Goal: Task Accomplishment & Management: Manage account settings

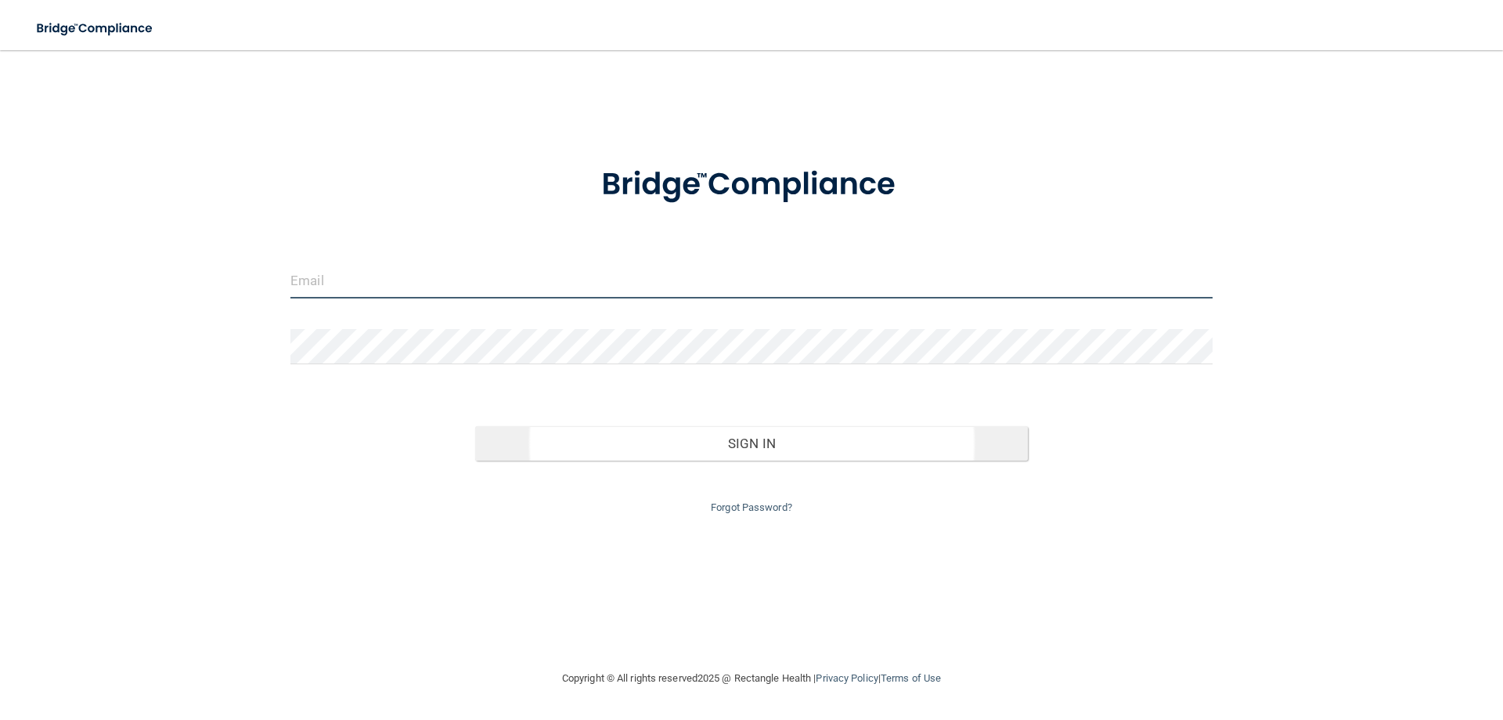
type input "[EMAIL_ADDRESS][DOMAIN_NAME]"
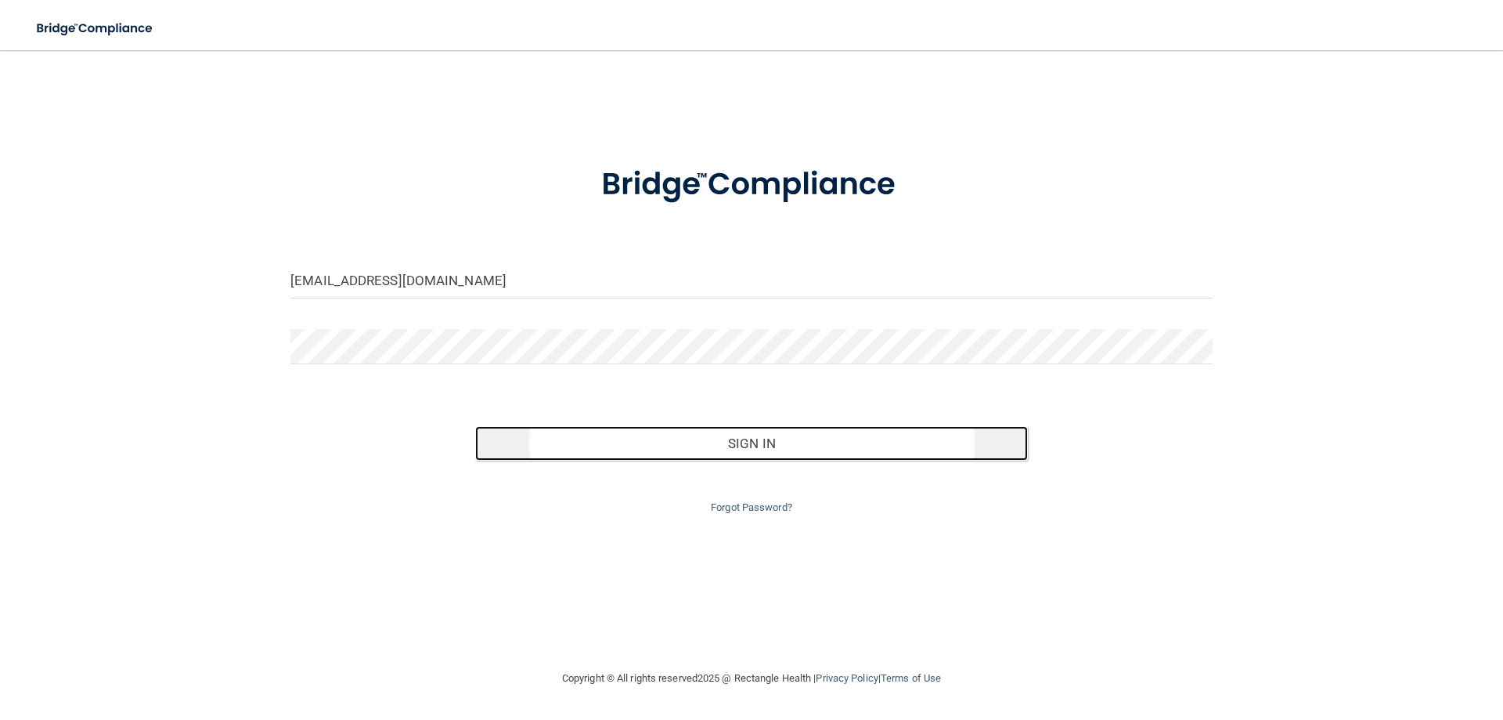
click at [748, 446] on button "Sign In" at bounding box center [752, 443] width 554 height 34
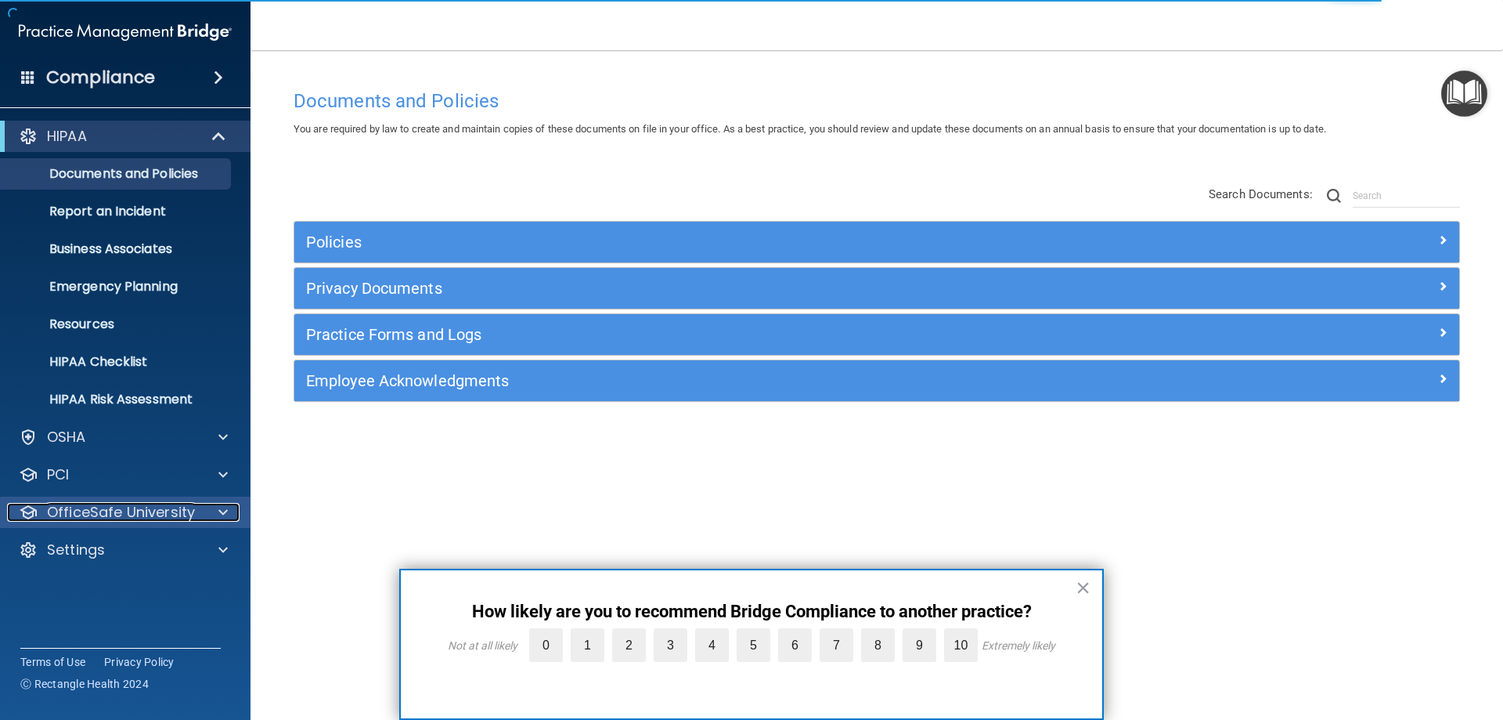
click at [221, 509] on span at bounding box center [222, 512] width 9 height 19
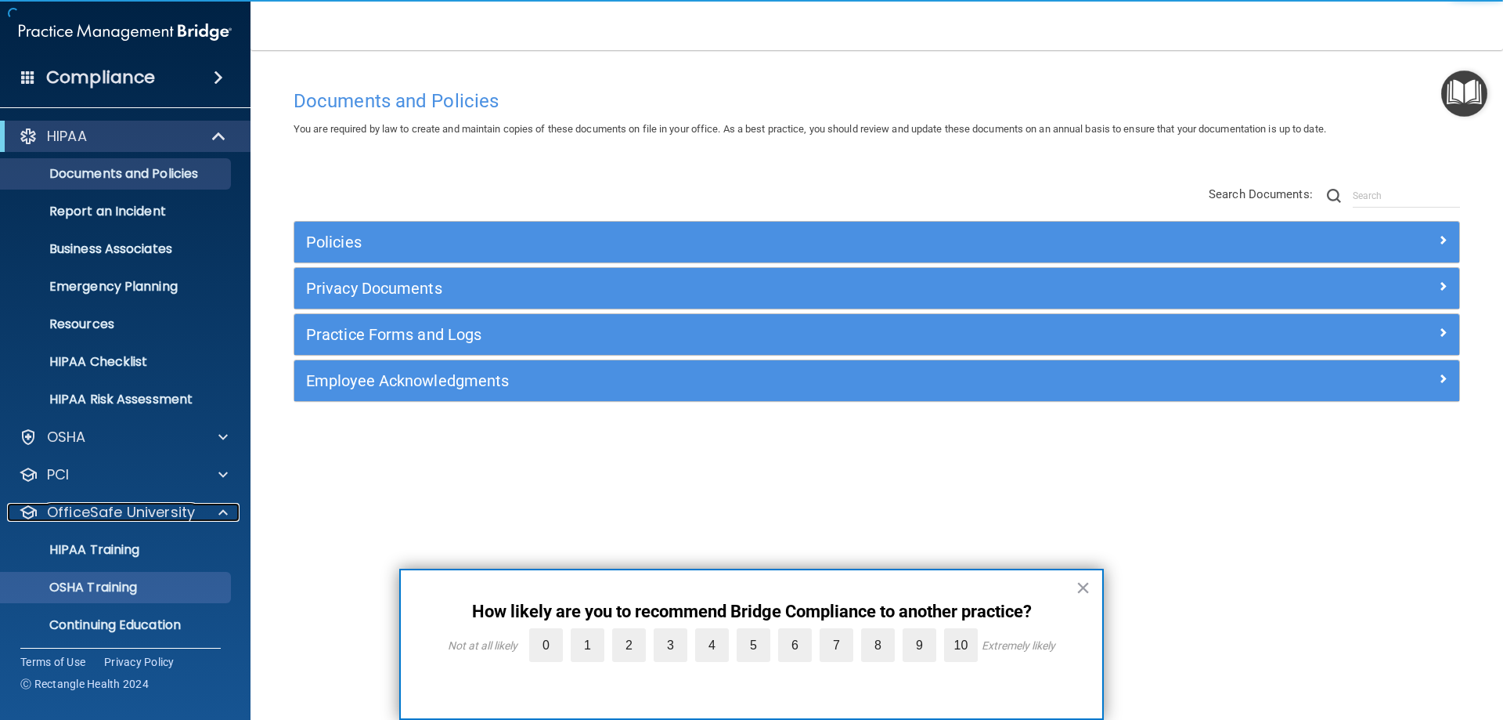
scroll to position [43, 0]
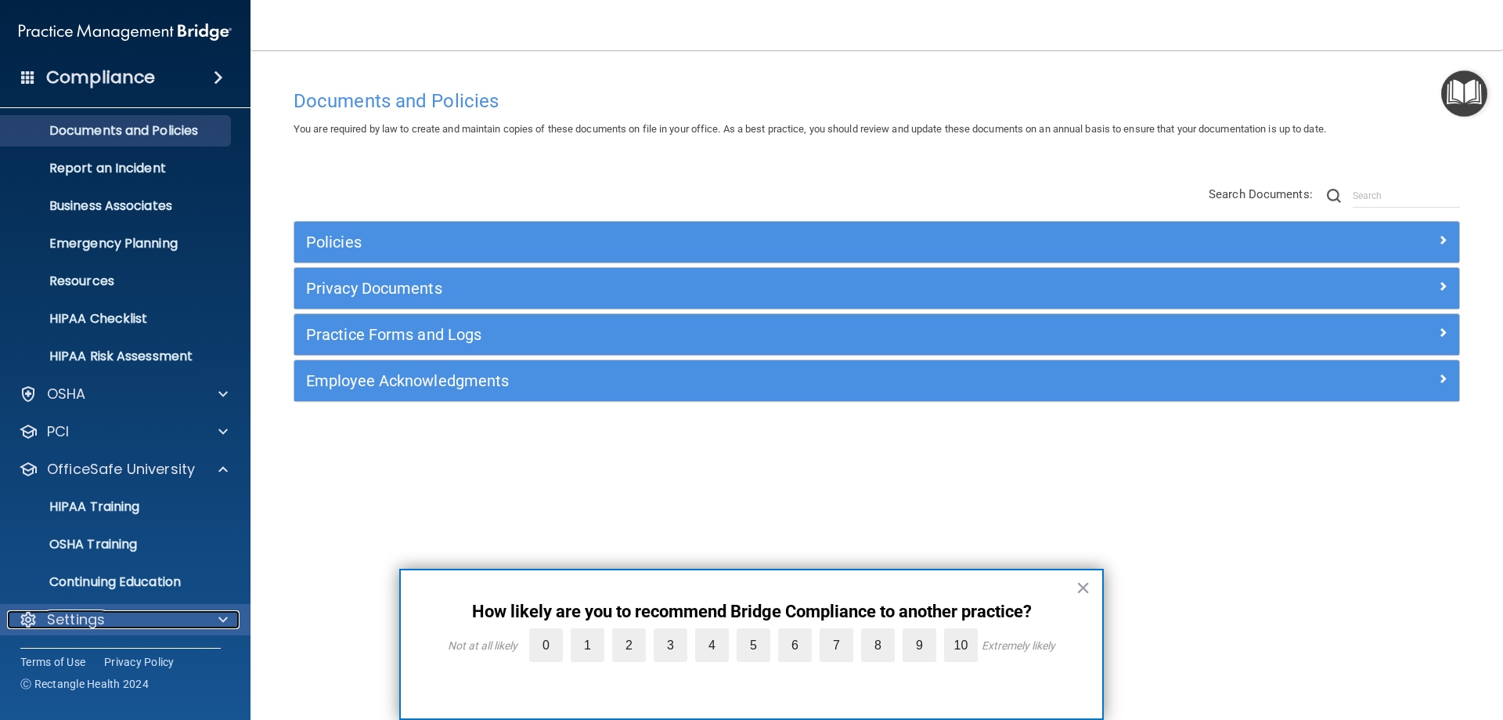
click at [221, 611] on span at bounding box center [222, 619] width 9 height 19
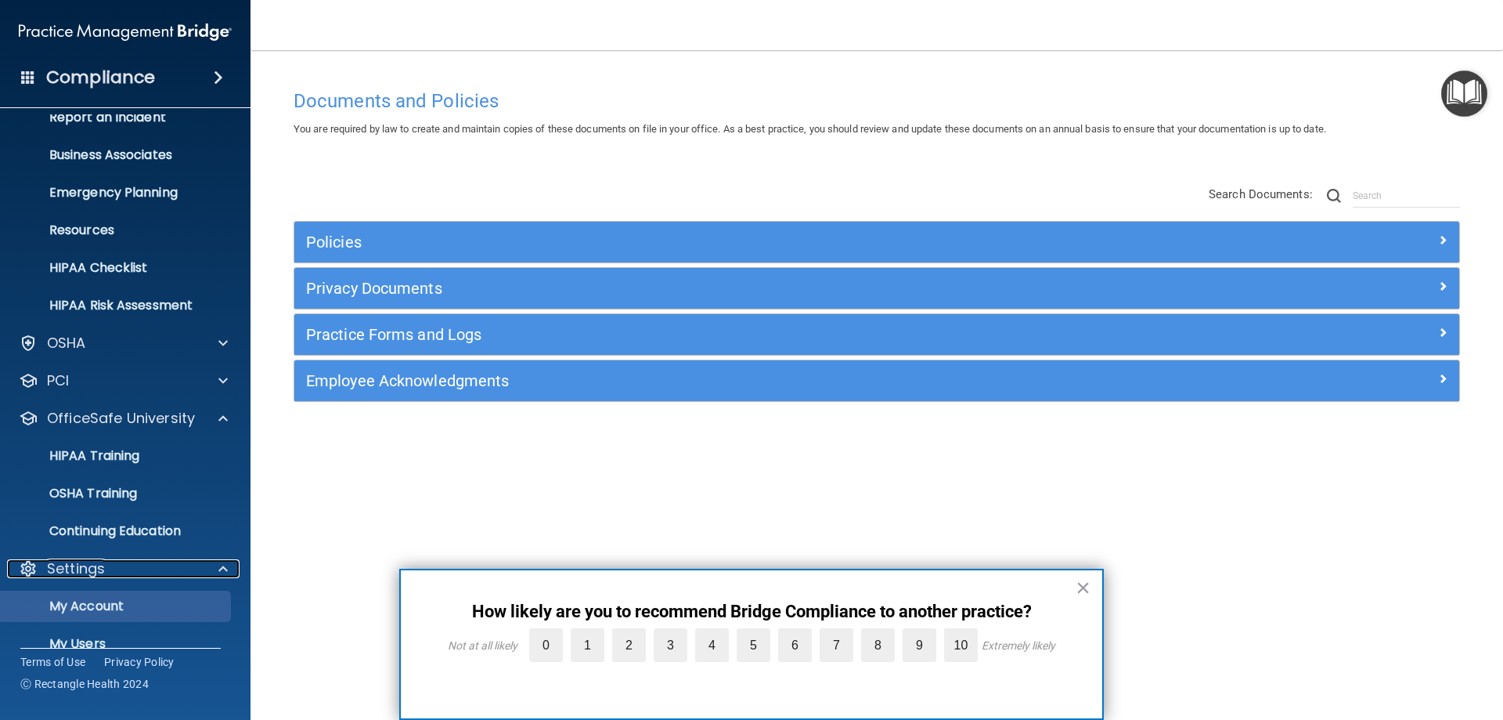
scroll to position [193, 0]
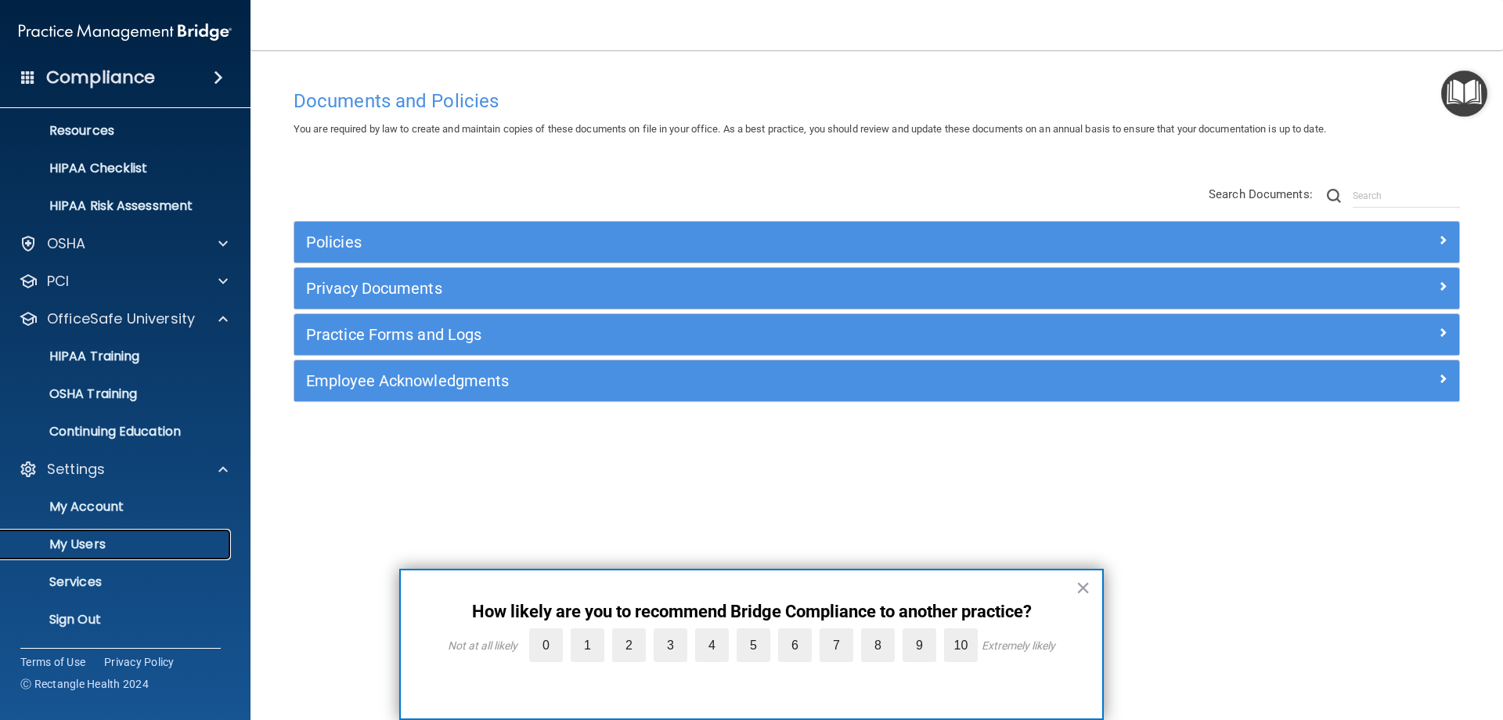
click at [111, 543] on p "My Users" at bounding box center [117, 544] width 214 height 16
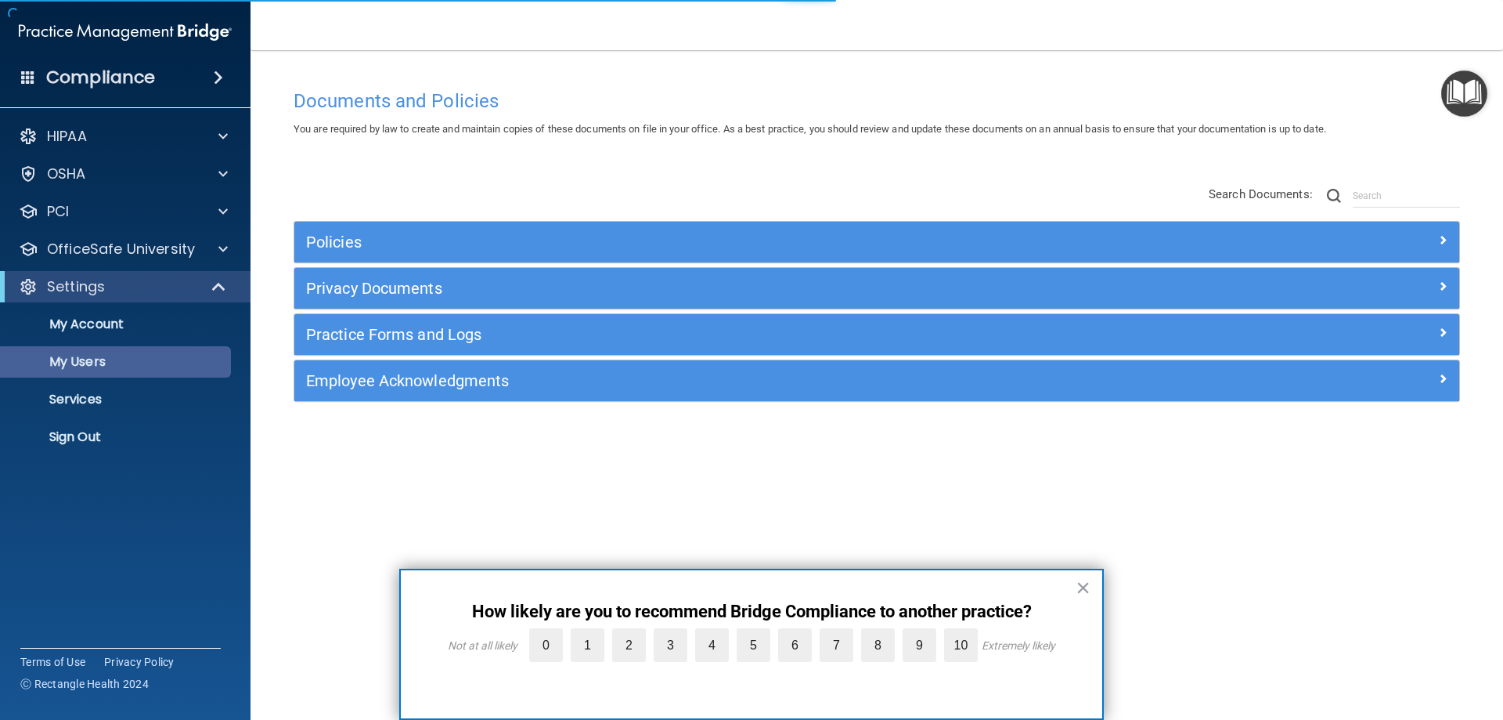
select select "20"
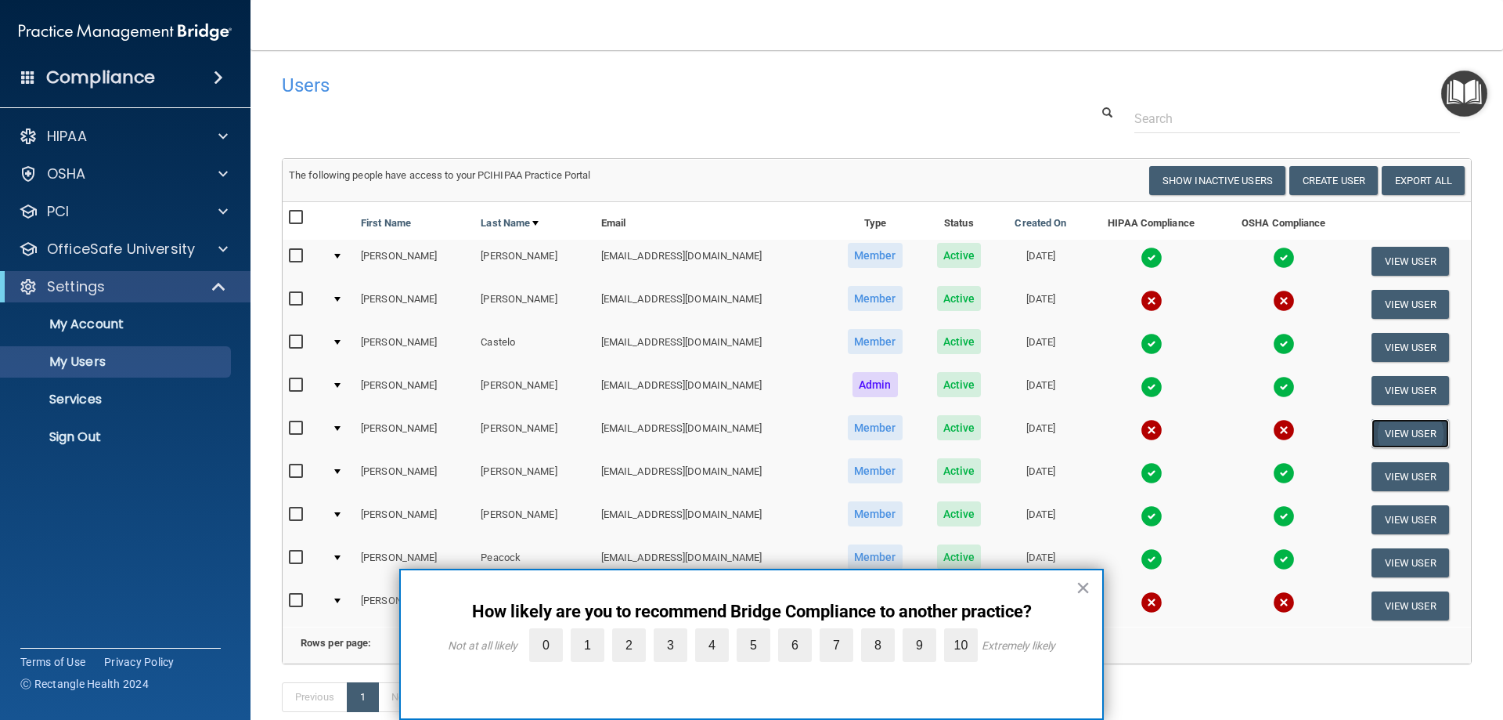
click at [1379, 432] on button "View User" at bounding box center [1411, 433] width 78 height 29
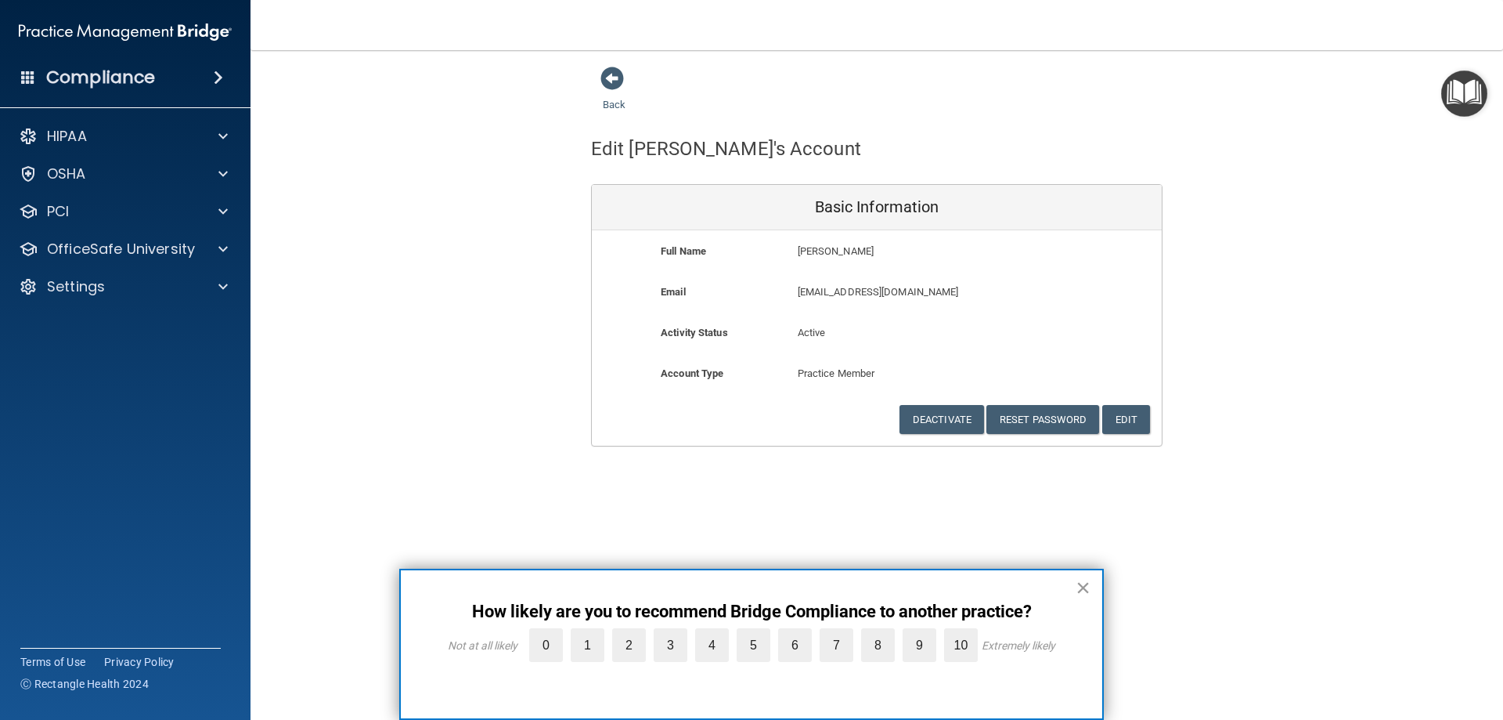
click at [1084, 589] on button "×" at bounding box center [1083, 587] width 15 height 25
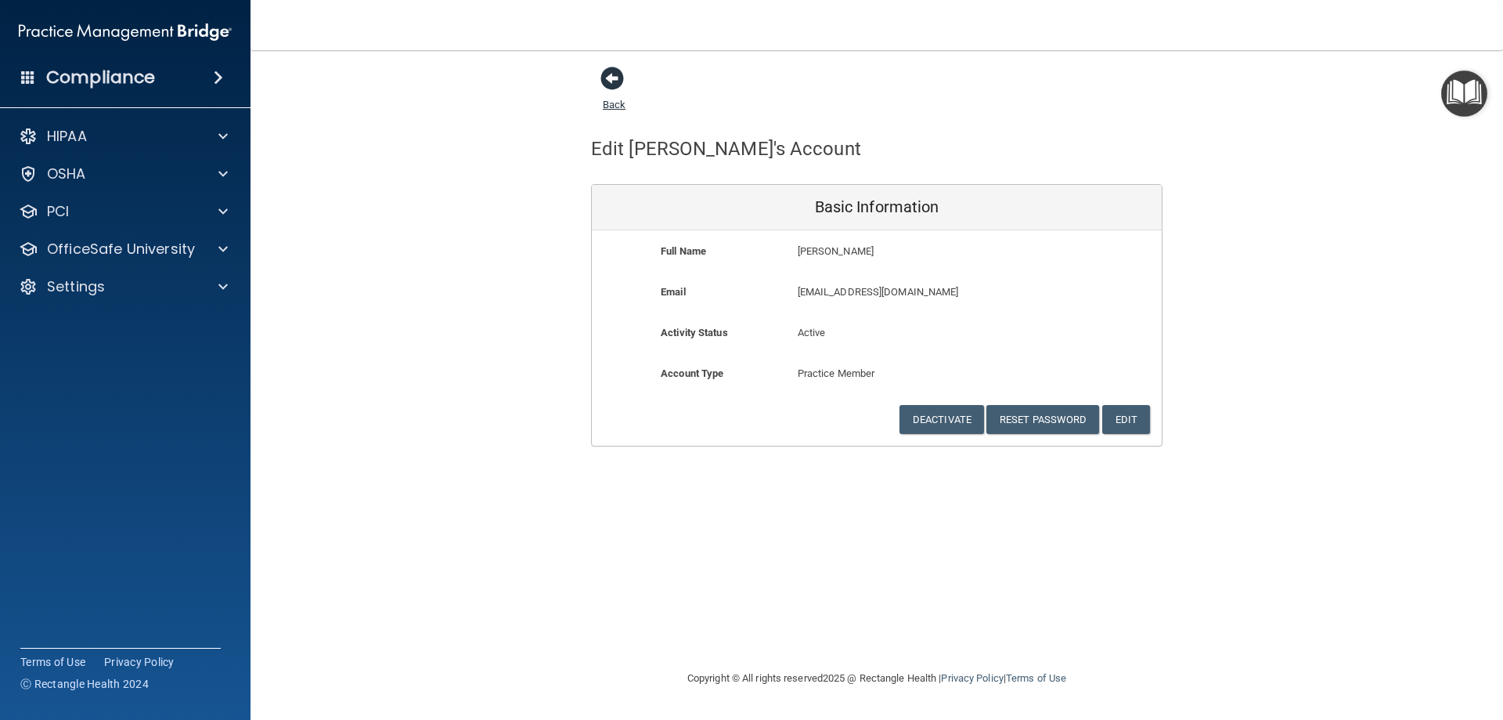
click at [617, 70] on span at bounding box center [612, 78] width 23 height 23
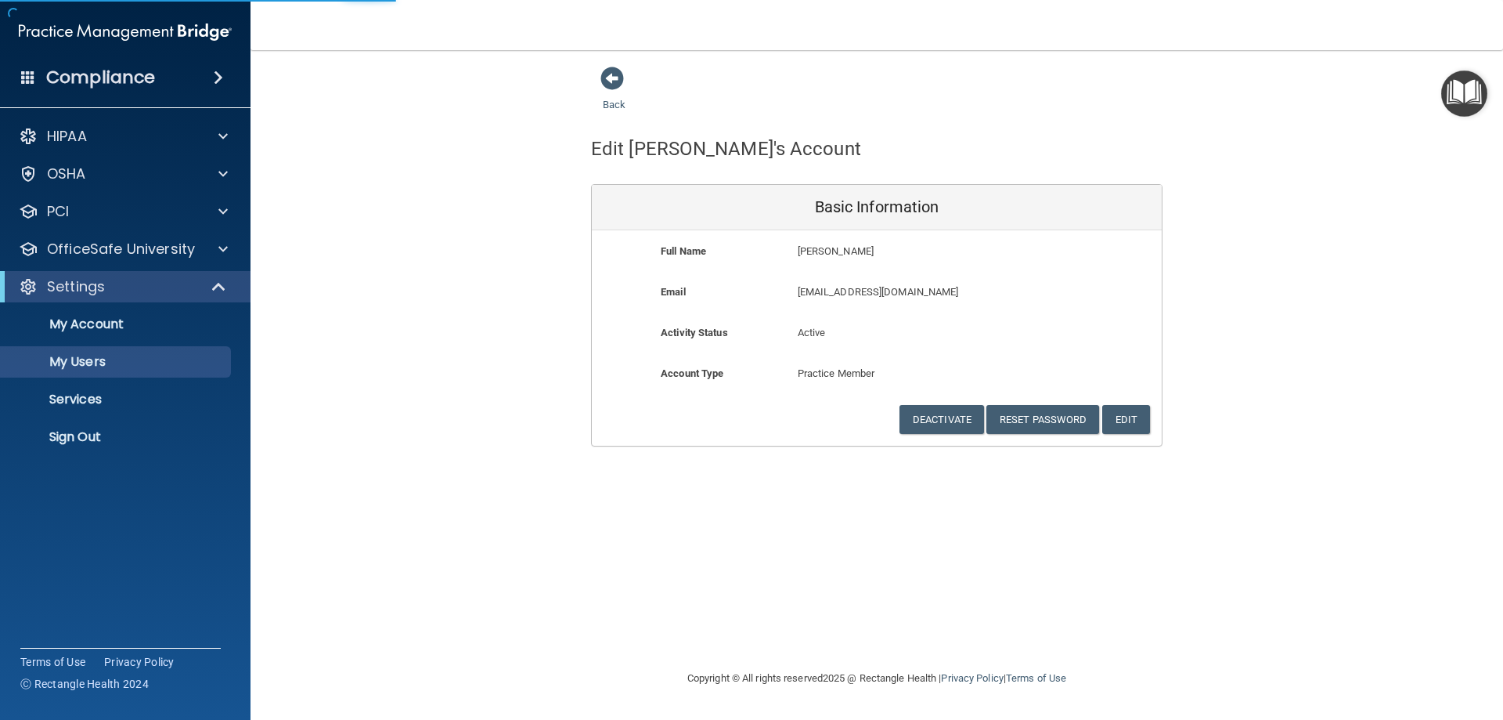
select select "20"
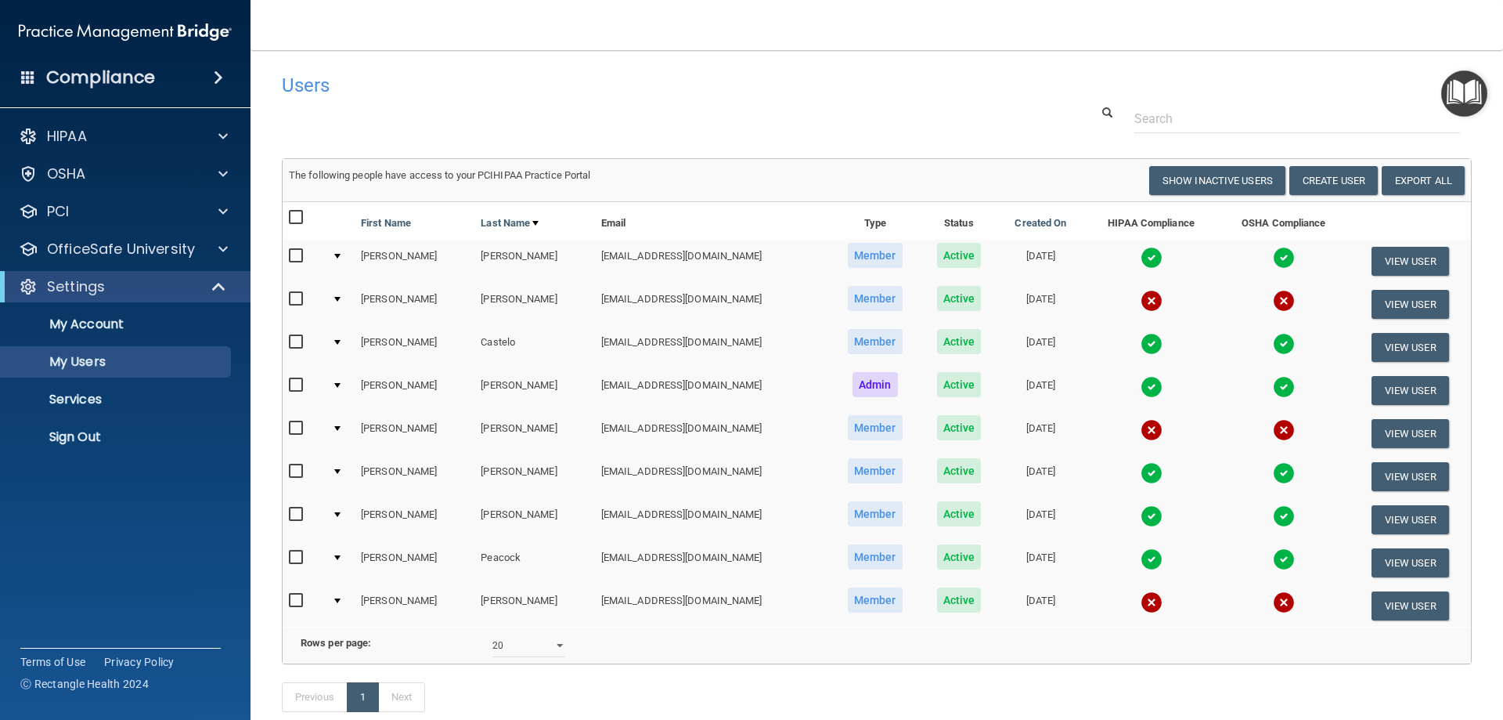
click at [298, 428] on input "checkbox" at bounding box center [298, 428] width 18 height 13
checkbox input "true"
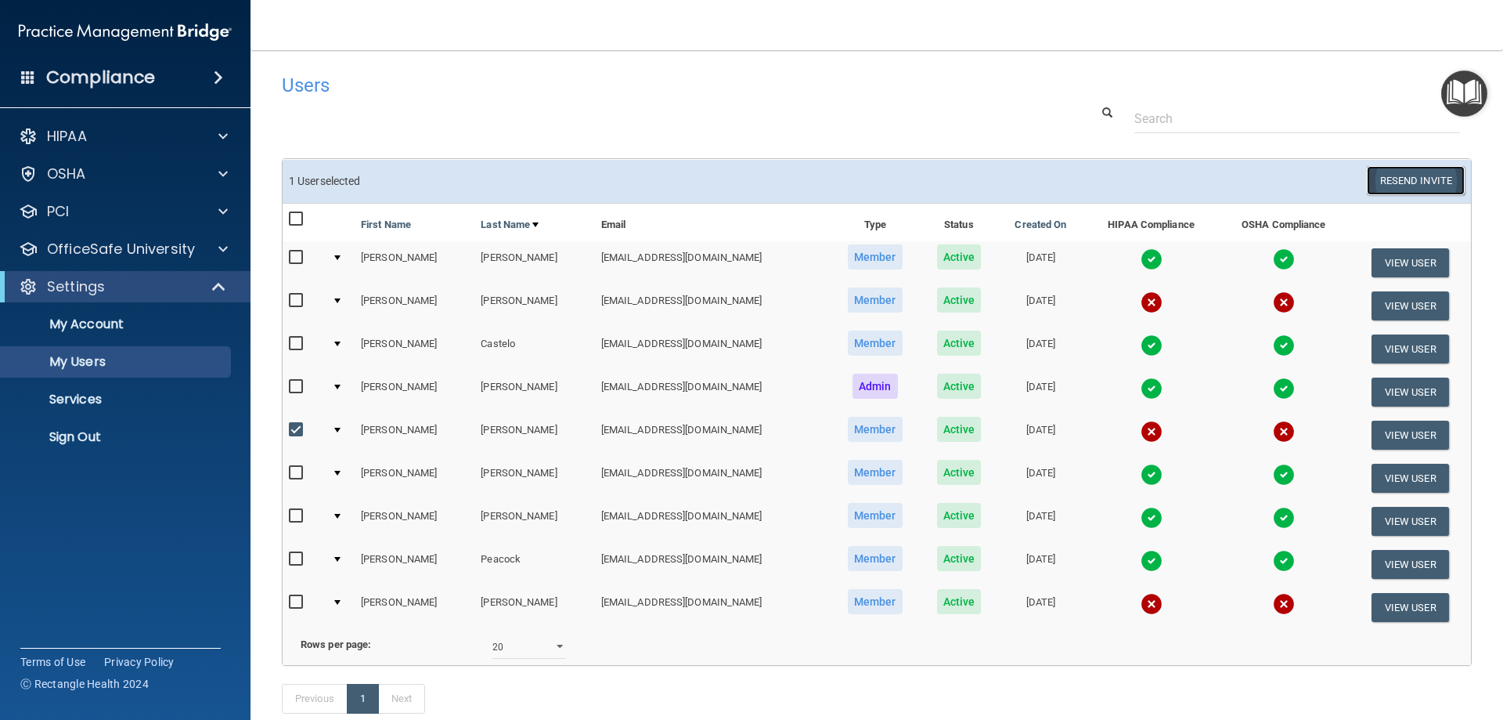
click at [1406, 175] on button "Resend Invite" at bounding box center [1416, 180] width 98 height 29
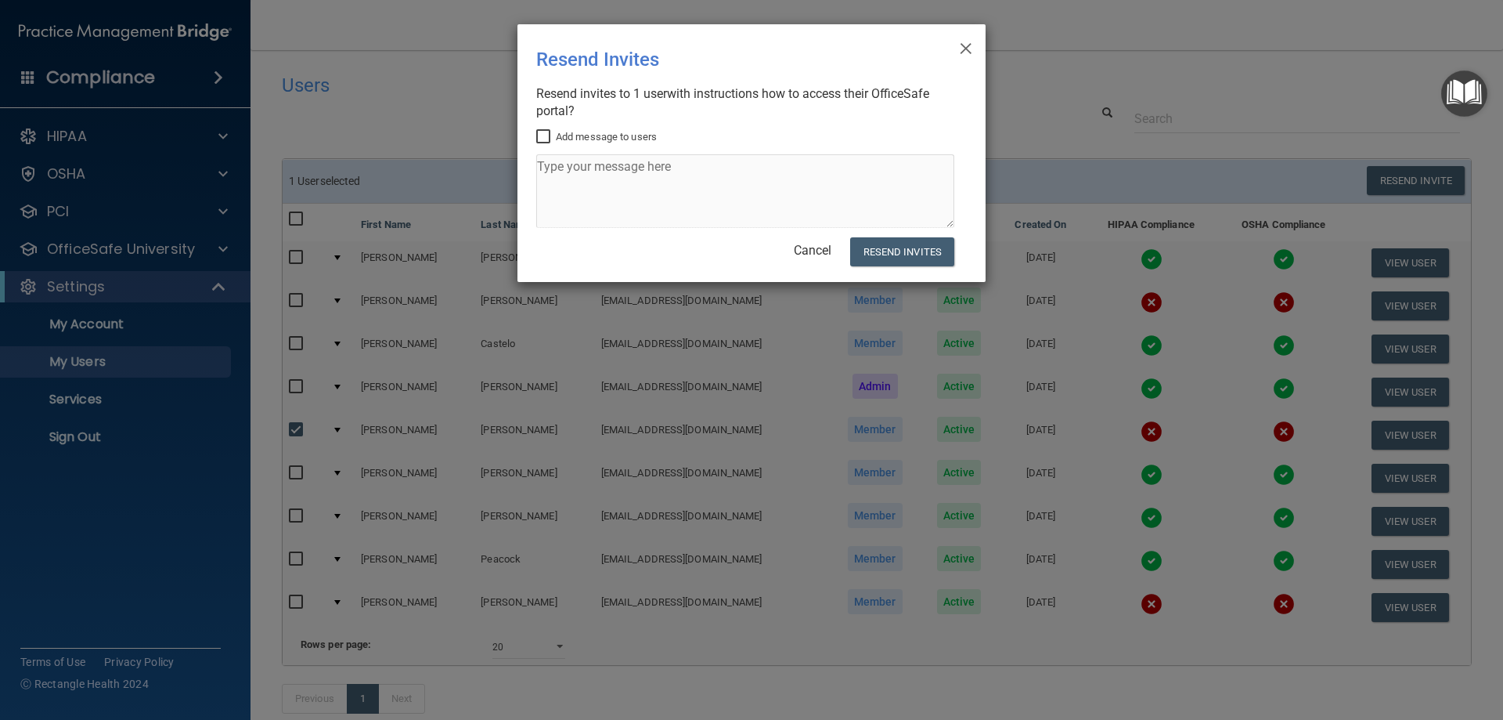
click at [544, 132] on input "Add message to users" at bounding box center [545, 137] width 18 height 13
checkbox input "true"
click at [642, 164] on textarea at bounding box center [745, 191] width 418 height 74
type textarea "here you go"
click at [893, 259] on button "Resend Invites" at bounding box center [902, 251] width 104 height 29
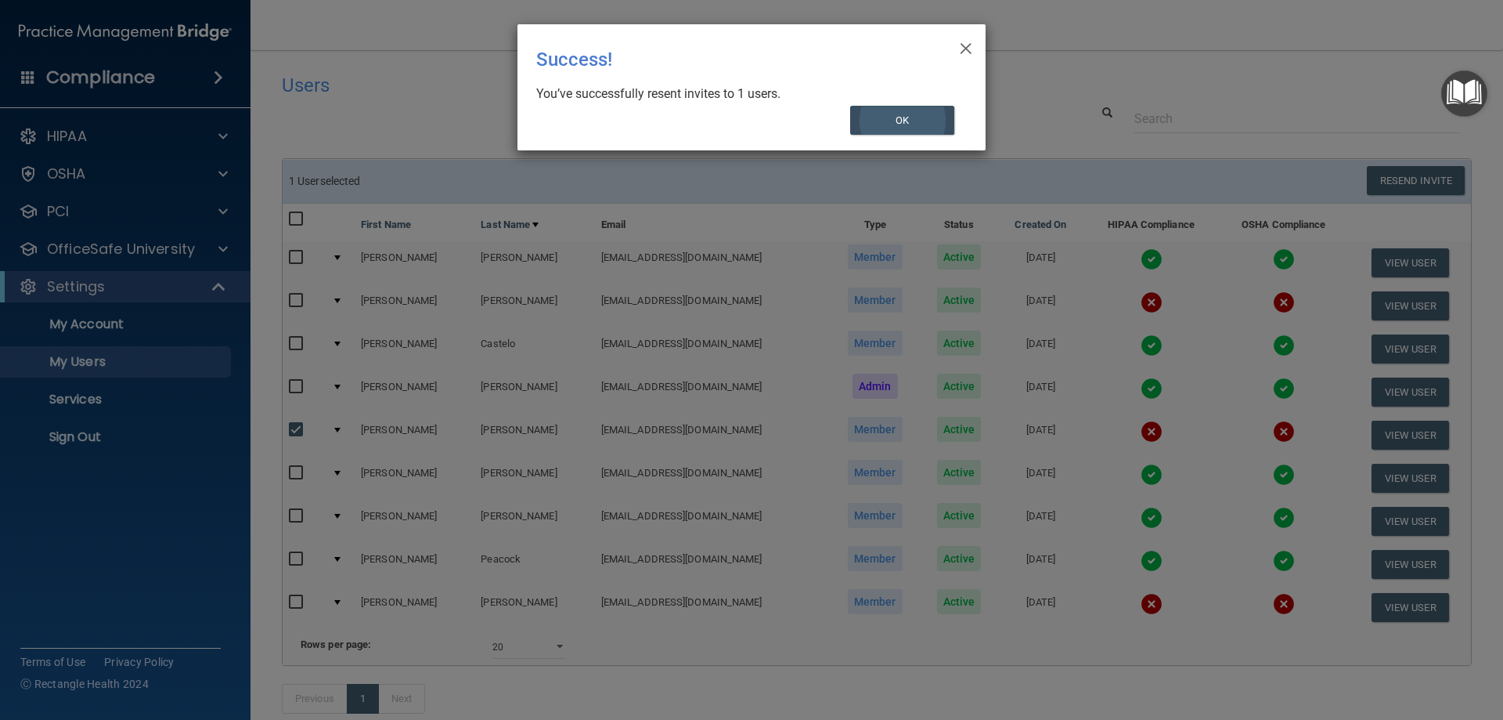
click at [901, 106] on div "× Close Success! You’ve successfully resent invites to 1 users. OK" at bounding box center [752, 87] width 468 height 126
click at [896, 122] on button "OK" at bounding box center [902, 120] width 105 height 29
